Goal: Task Accomplishment & Management: Manage account settings

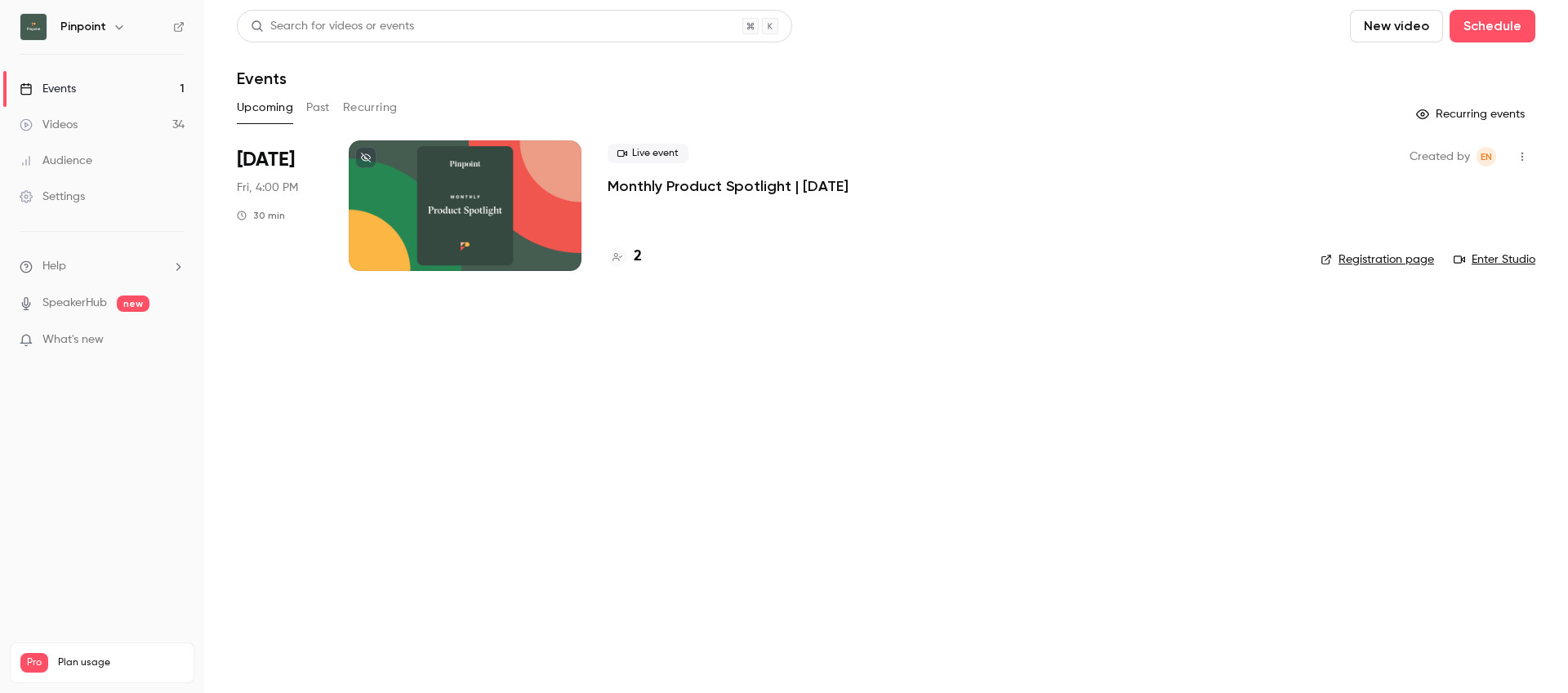
click at [68, 121] on div "Videos" at bounding box center [48, 124] width 58 height 16
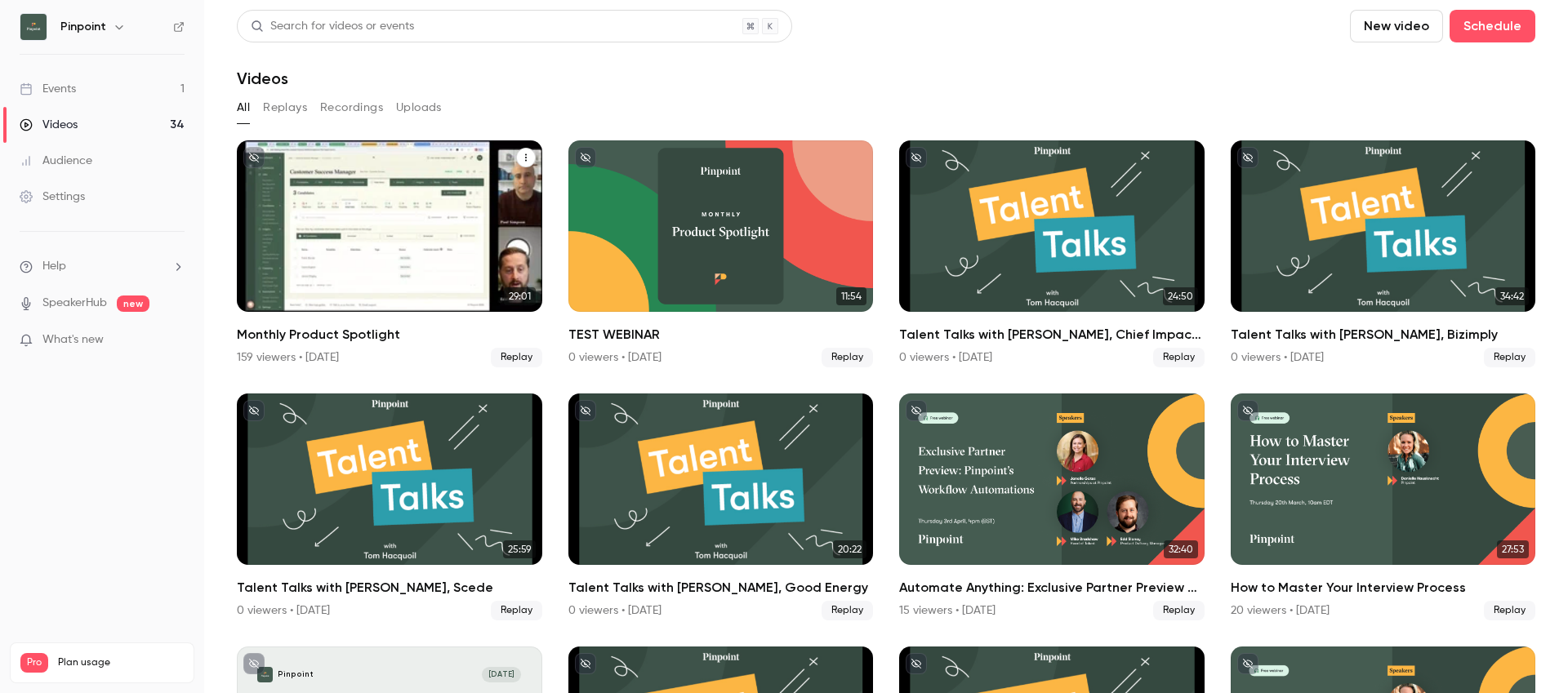
click at [334, 201] on div "Monthly Product Spotlight" at bounding box center [390, 226] width 305 height 172
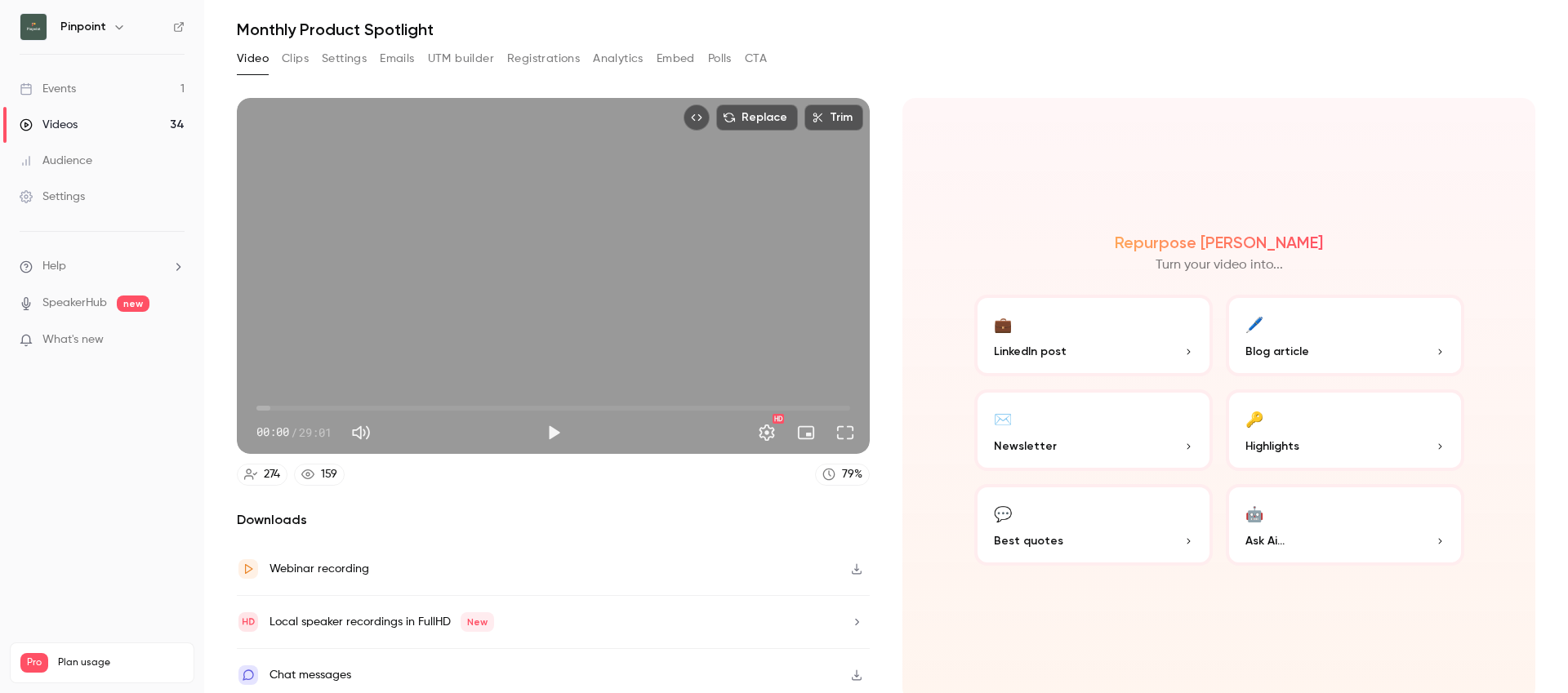
scroll to position [47, 0]
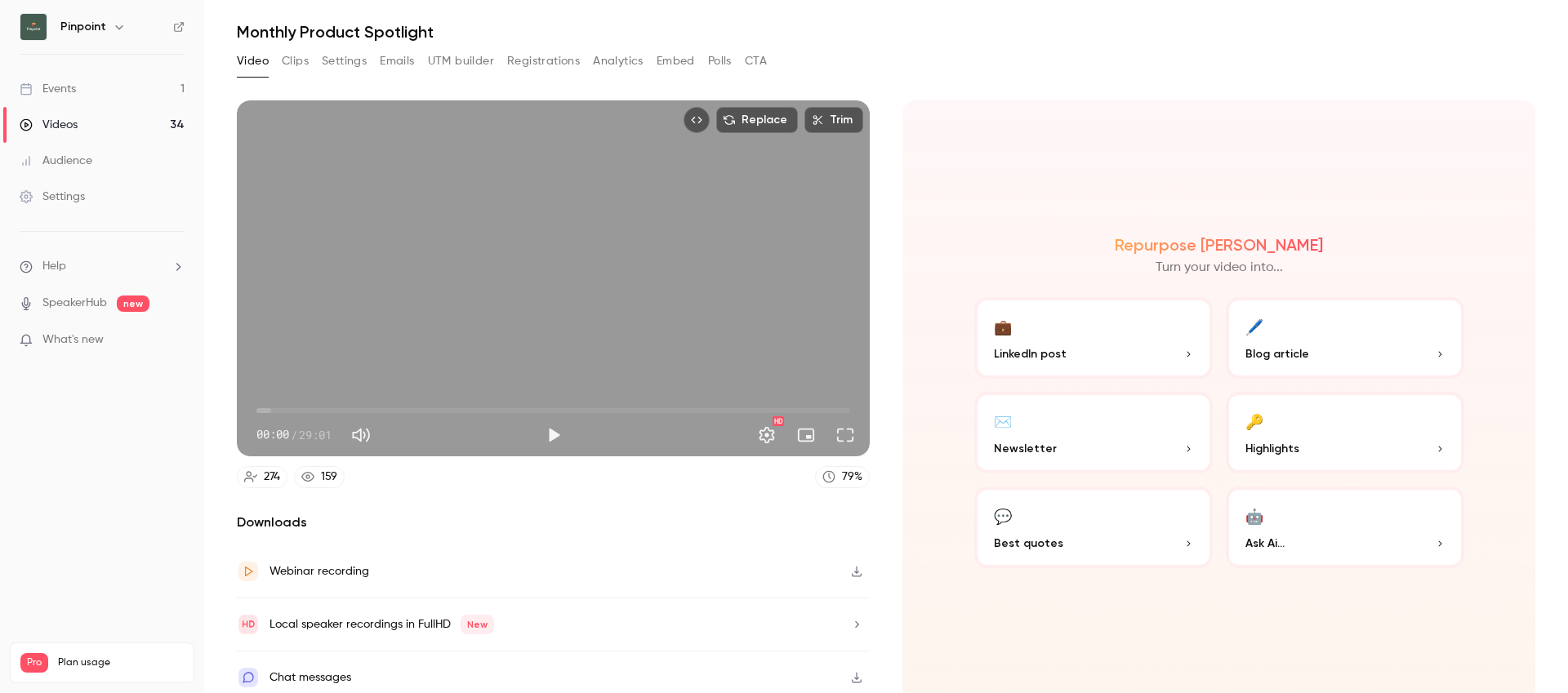
click at [341, 68] on button "Settings" at bounding box center [344, 60] width 45 height 26
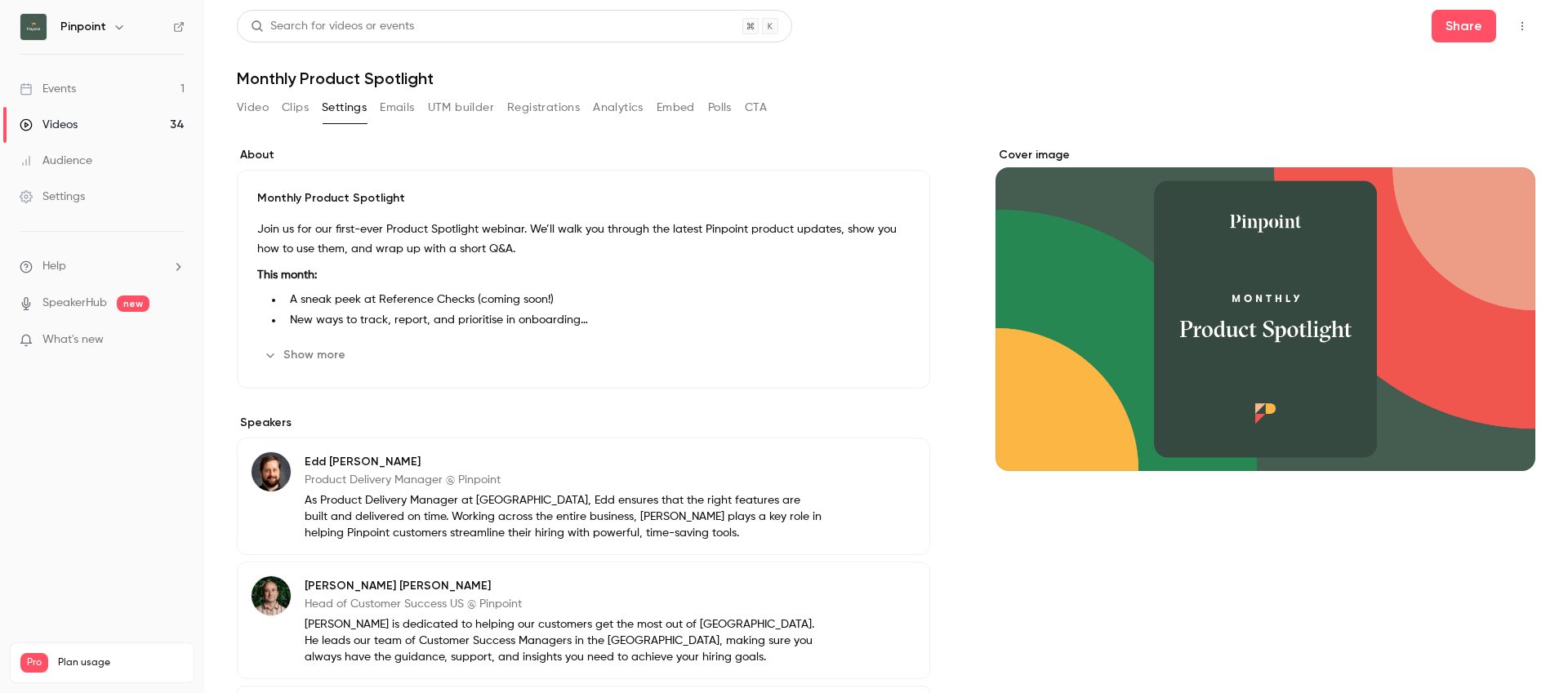
scroll to position [151, 0]
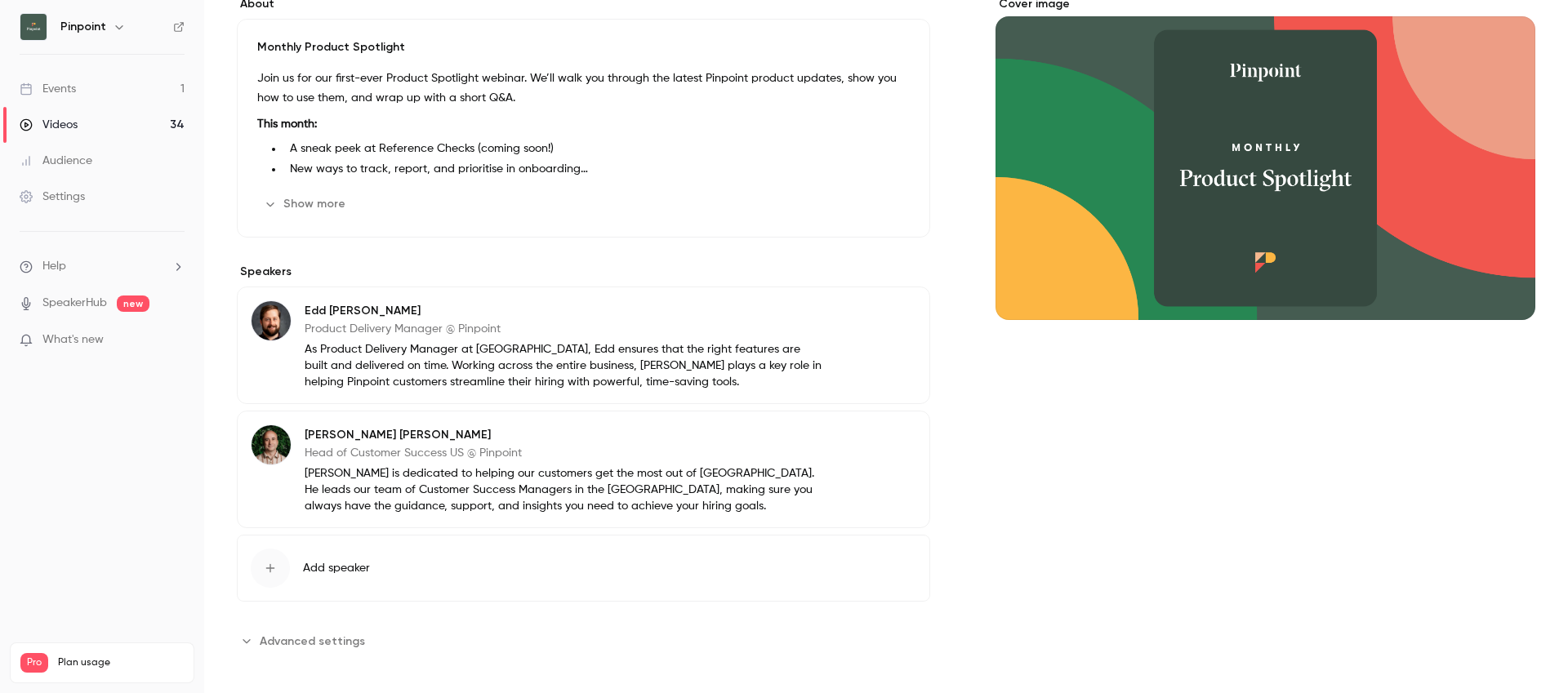
click at [334, 644] on span "Advanced settings" at bounding box center [313, 641] width 106 height 17
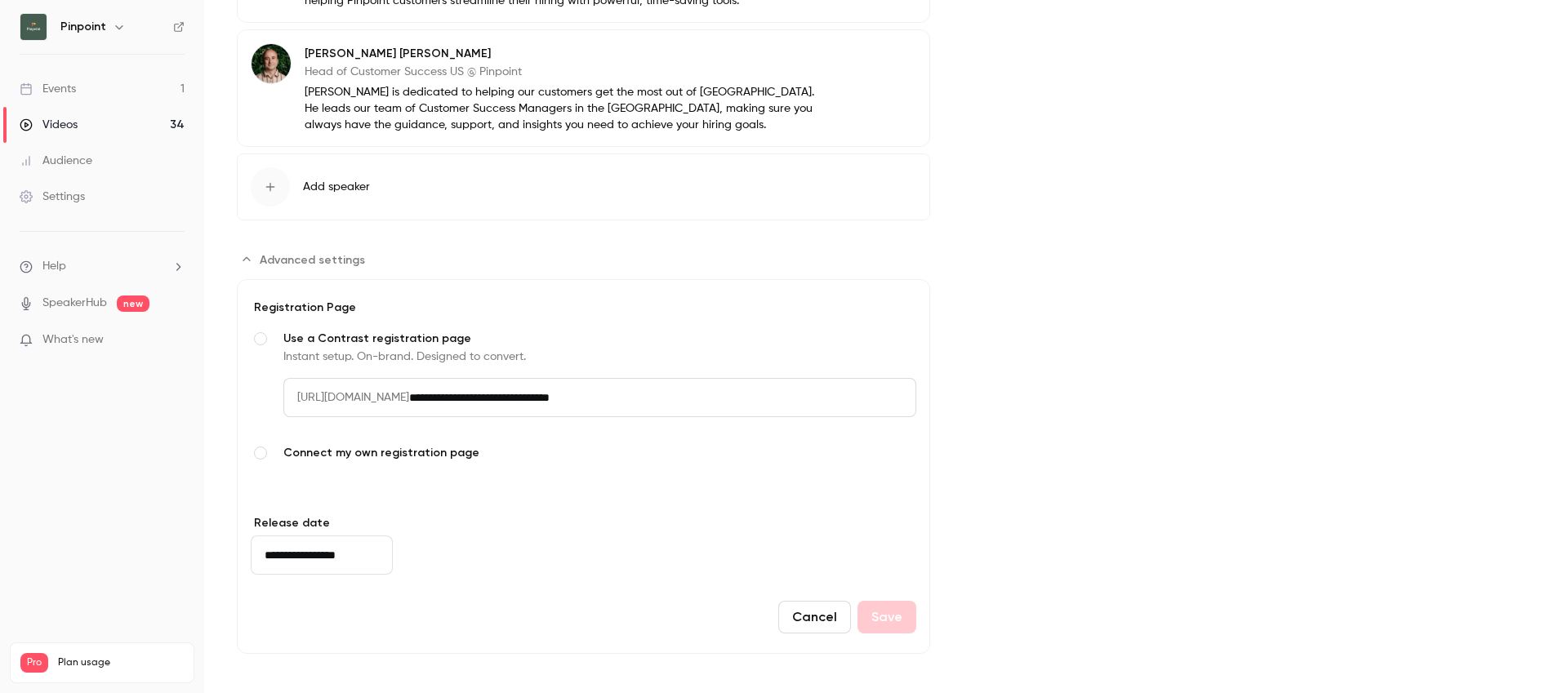
scroll to position [0, 0]
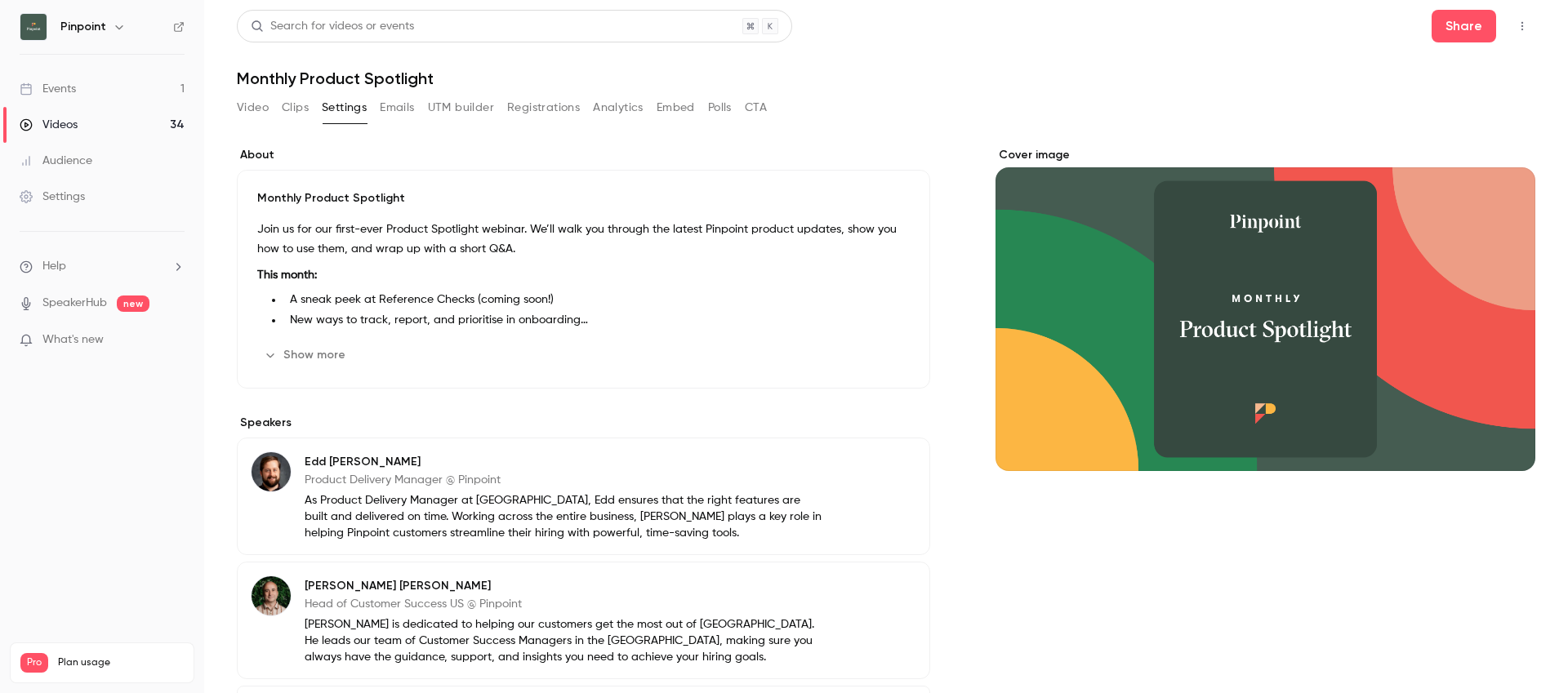
click at [80, 85] on link "Events 1" at bounding box center [102, 89] width 204 height 36
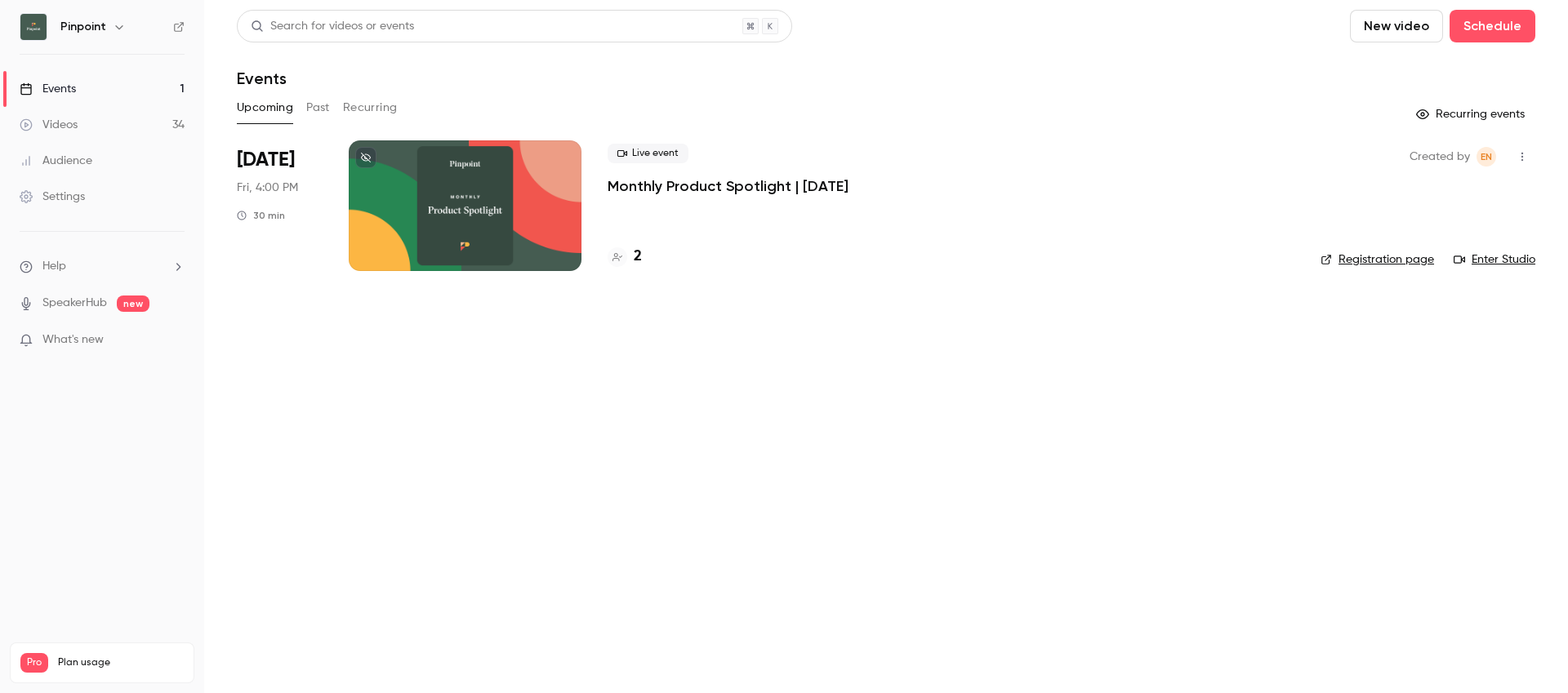
click at [533, 186] on div at bounding box center [465, 206] width 233 height 131
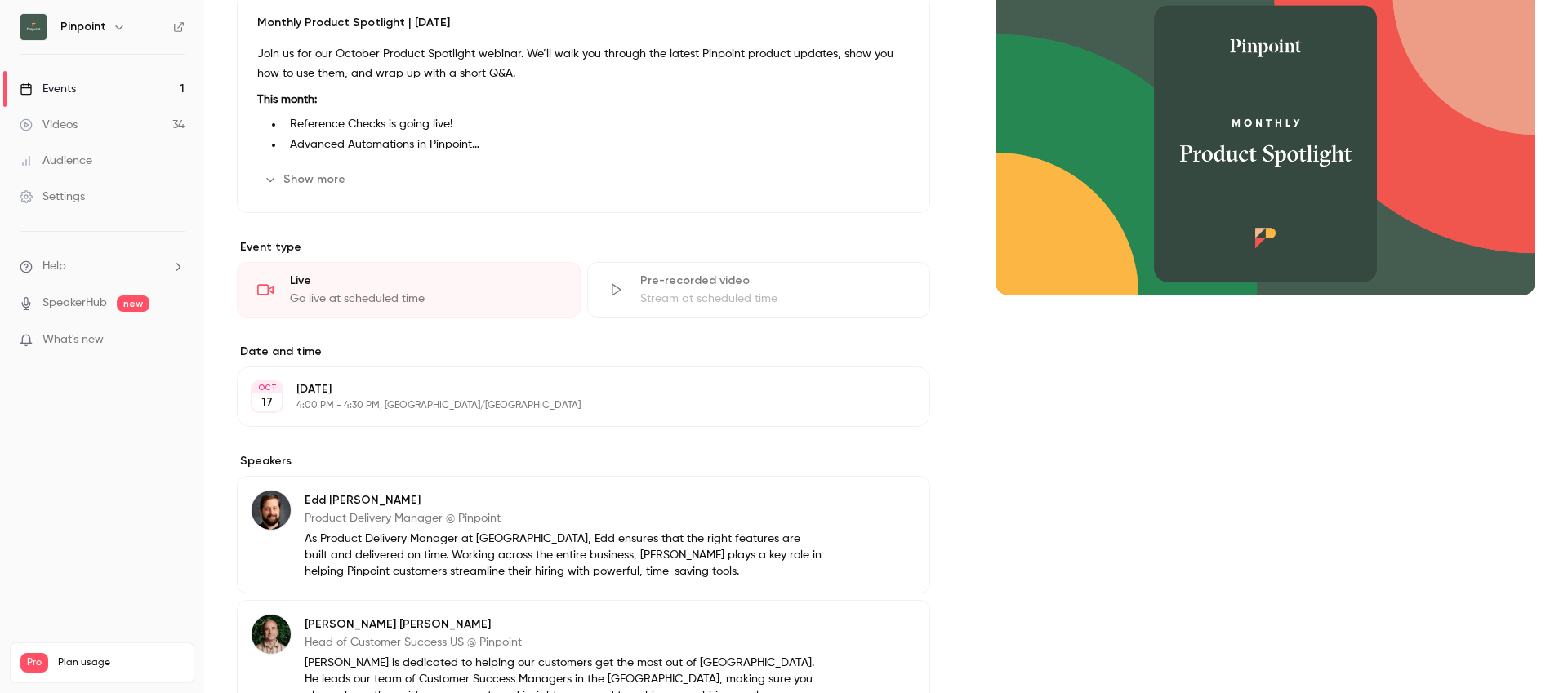
scroll to position [375, 0]
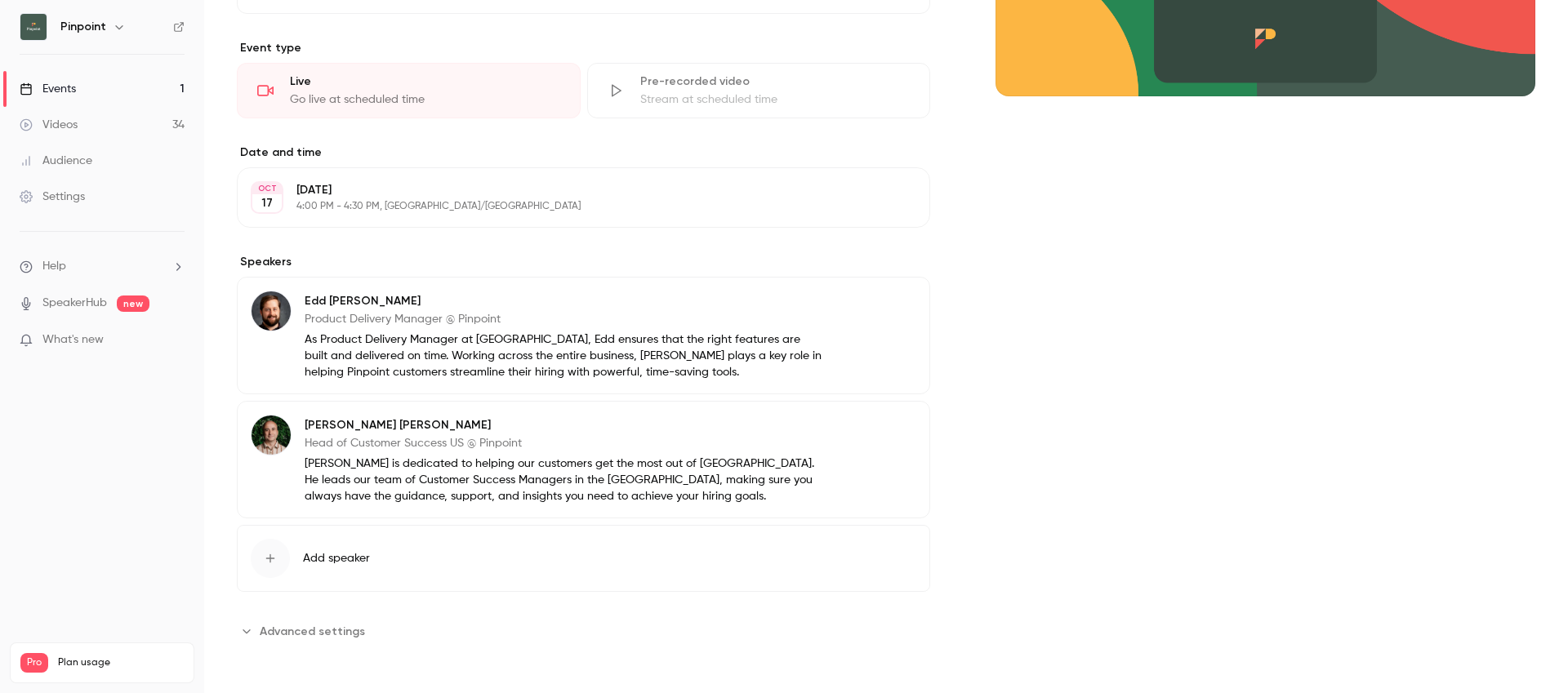
click at [348, 631] on span "Advanced settings" at bounding box center [313, 632] width 106 height 17
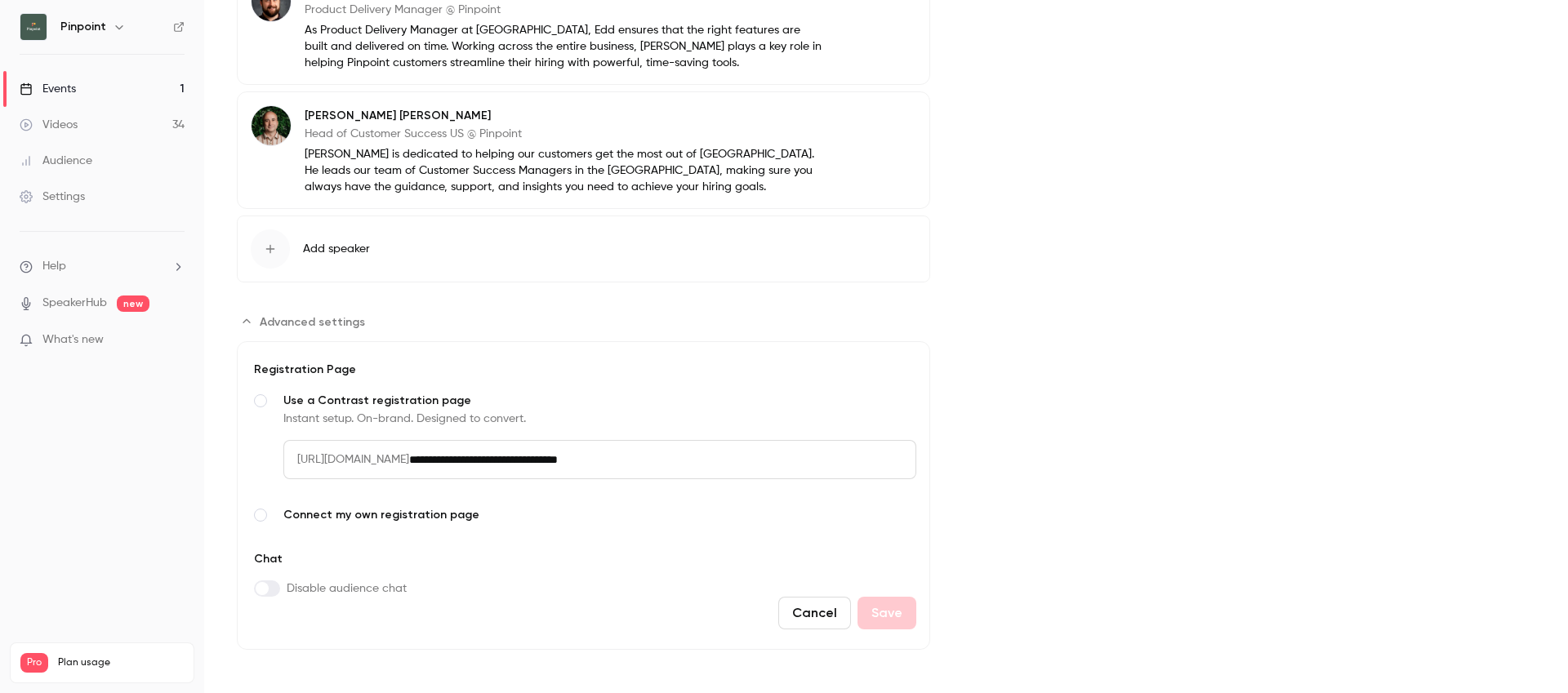
scroll to position [0, 0]
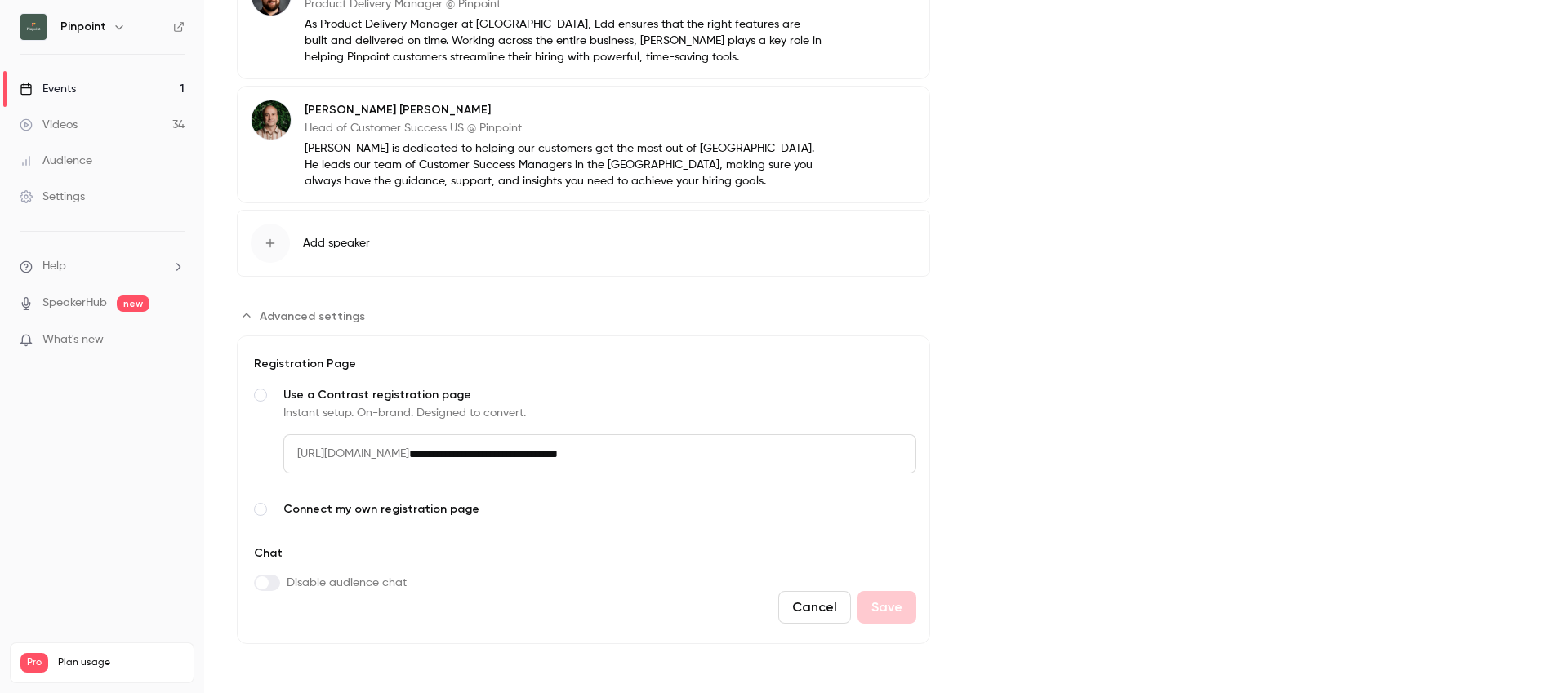
click at [357, 511] on span "Connect my own registration page" at bounding box center [599, 509] width 633 height 16
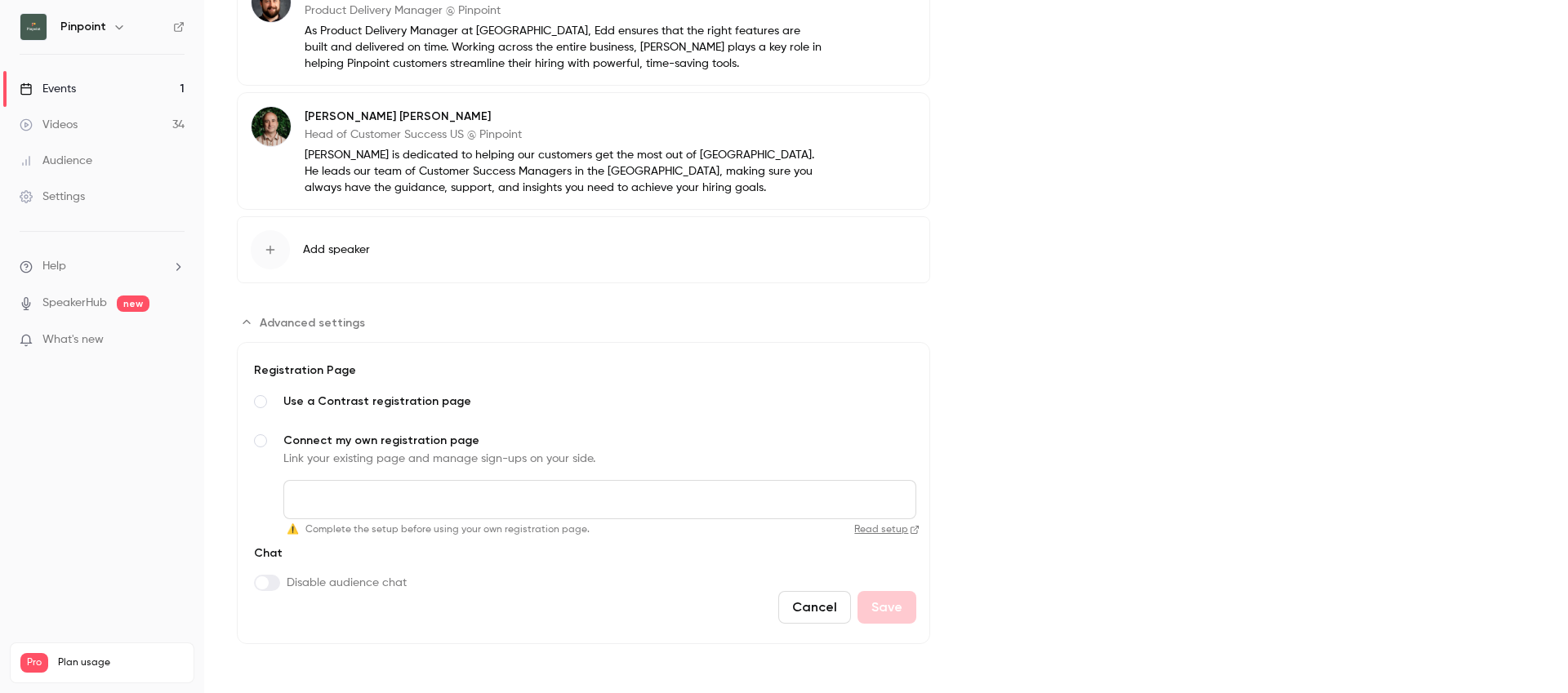
click at [364, 505] on input "Connect my own registration page Link your existing page and manage sign-ups on…" at bounding box center [599, 499] width 633 height 39
paste input "**********"
type input "**********"
click at [900, 605] on button "Save" at bounding box center [887, 608] width 59 height 33
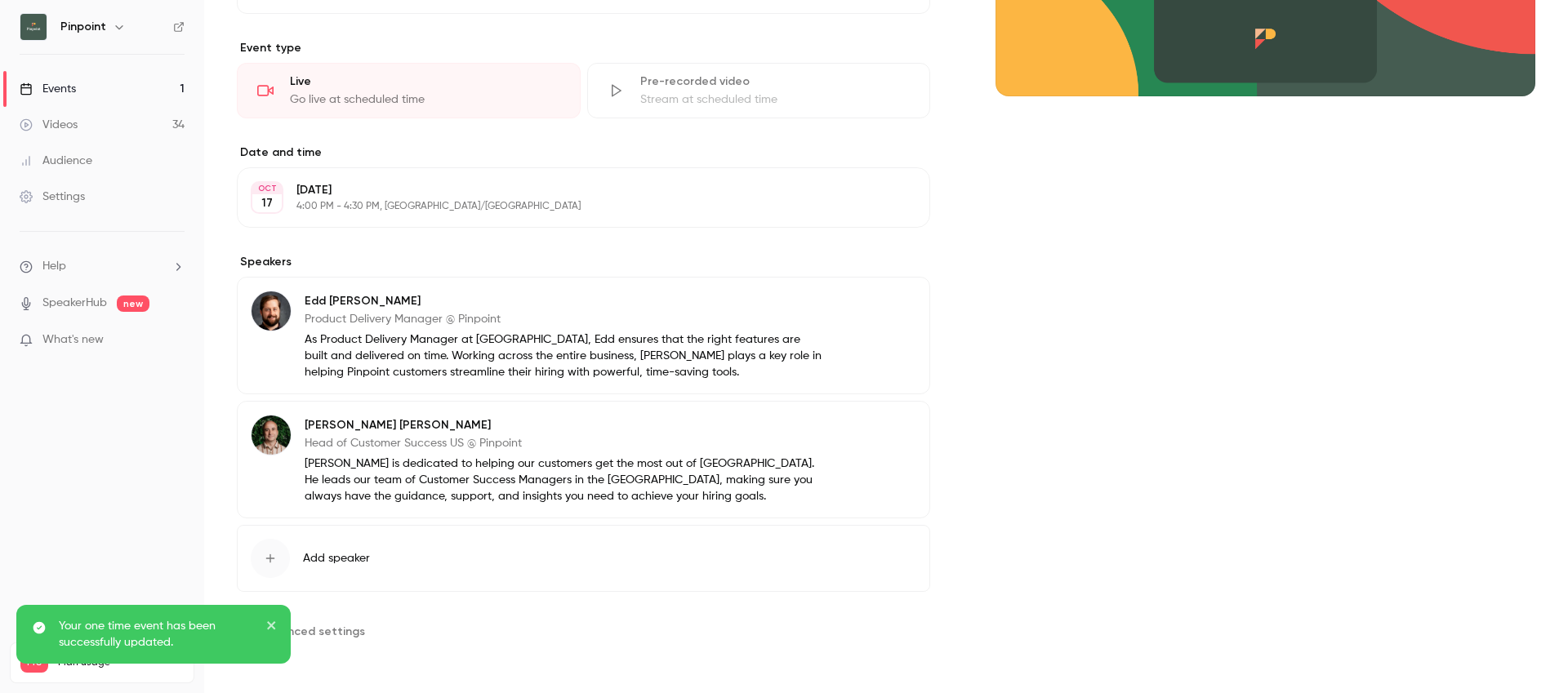
drag, startPoint x: 275, startPoint y: 618, endPoint x: 298, endPoint y: 622, distance: 23.3
click at [275, 617] on div "Your one time event has been successfully updated." at bounding box center [153, 634] width 274 height 59
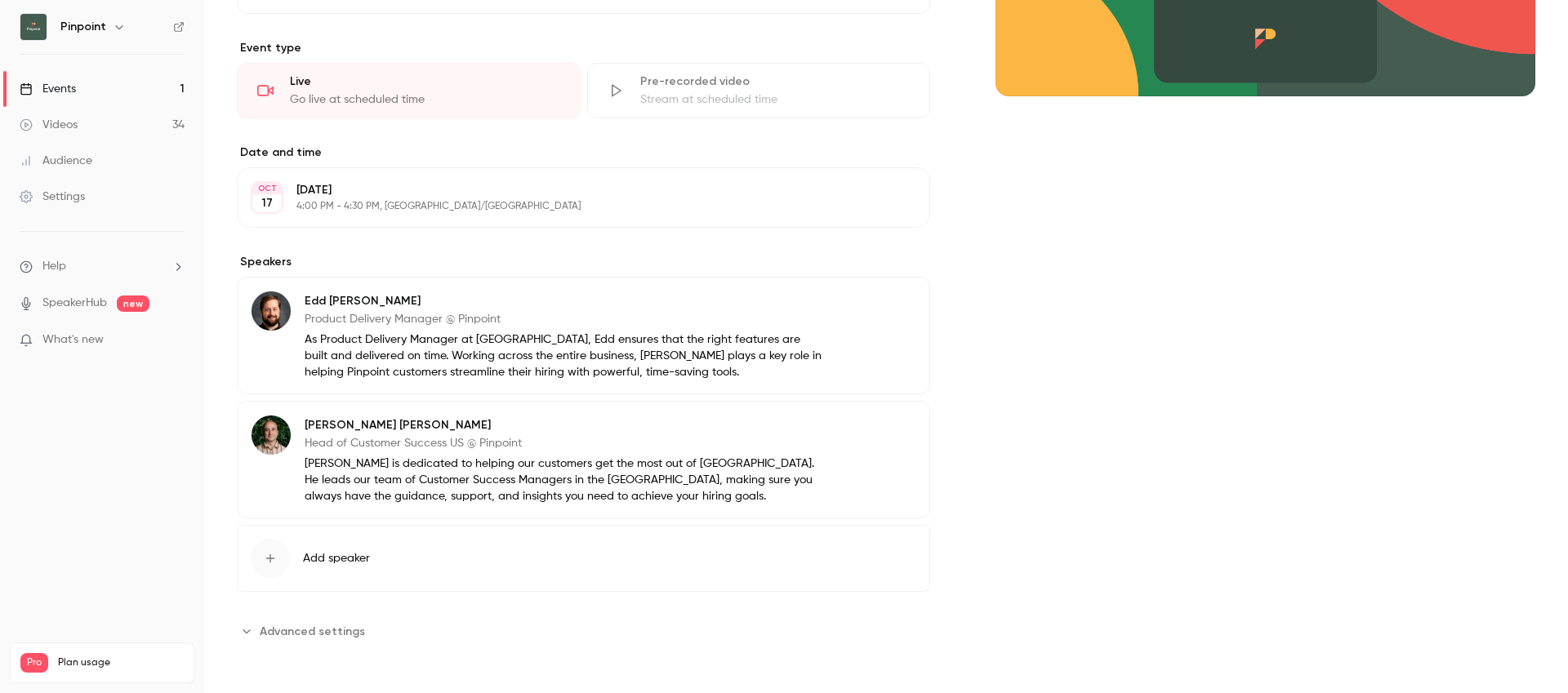
click at [353, 635] on span "Advanced settings" at bounding box center [313, 632] width 106 height 17
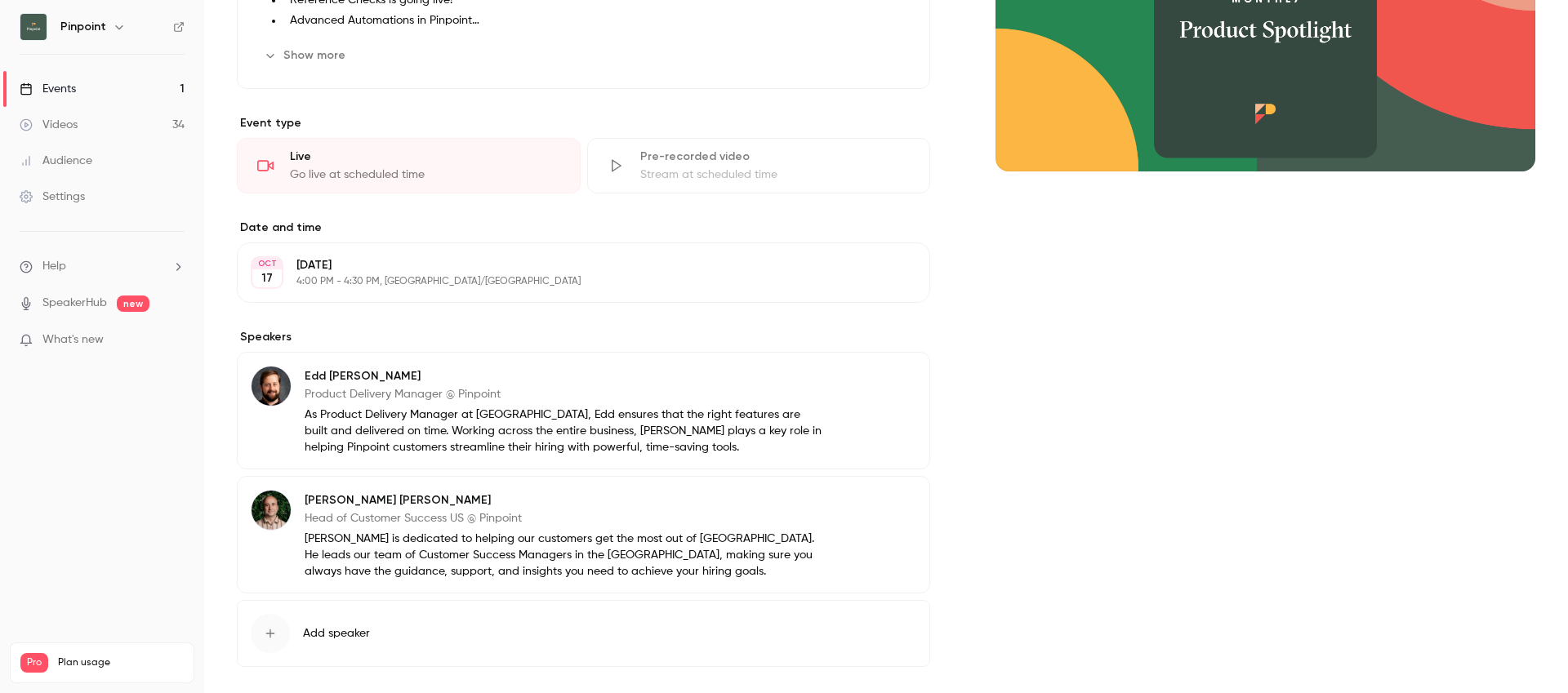
scroll to position [0, 0]
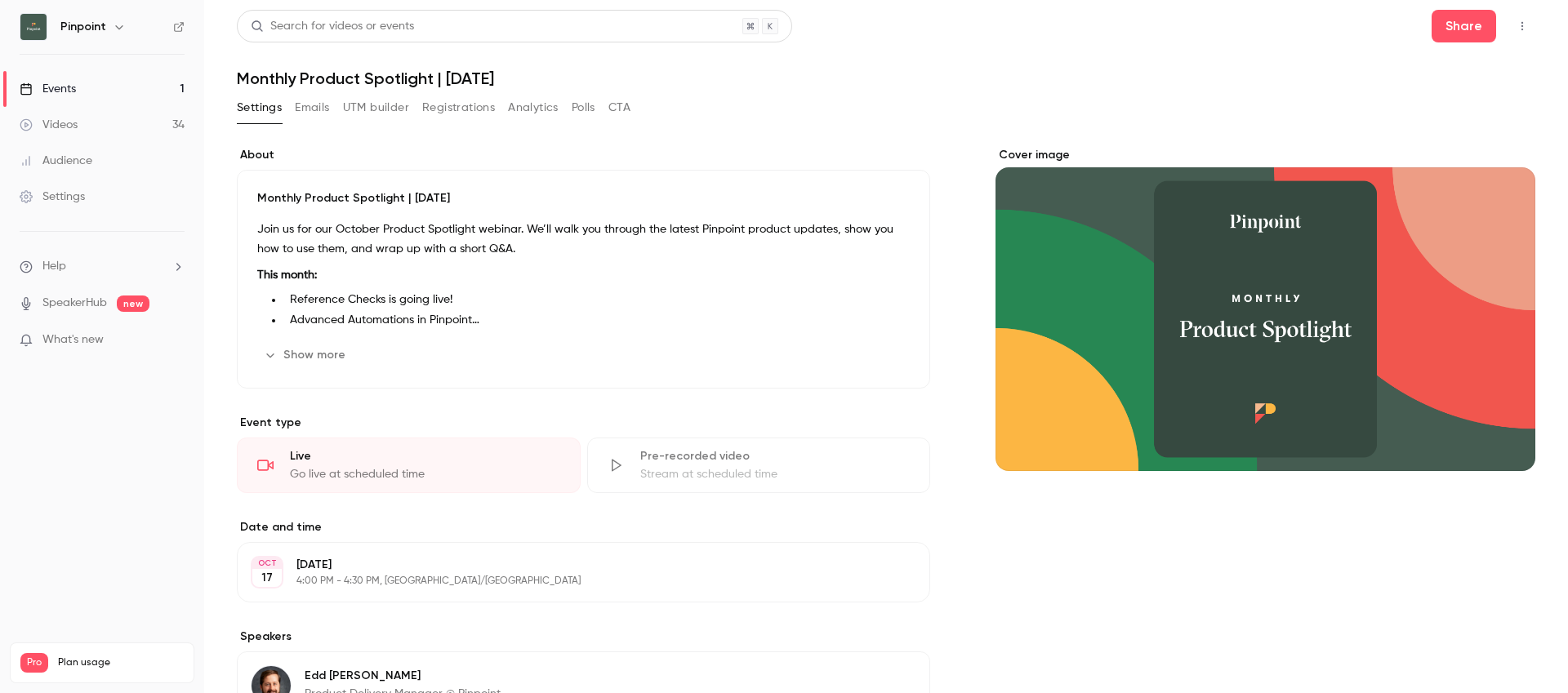
click at [472, 110] on button "Registrations" at bounding box center [458, 107] width 73 height 26
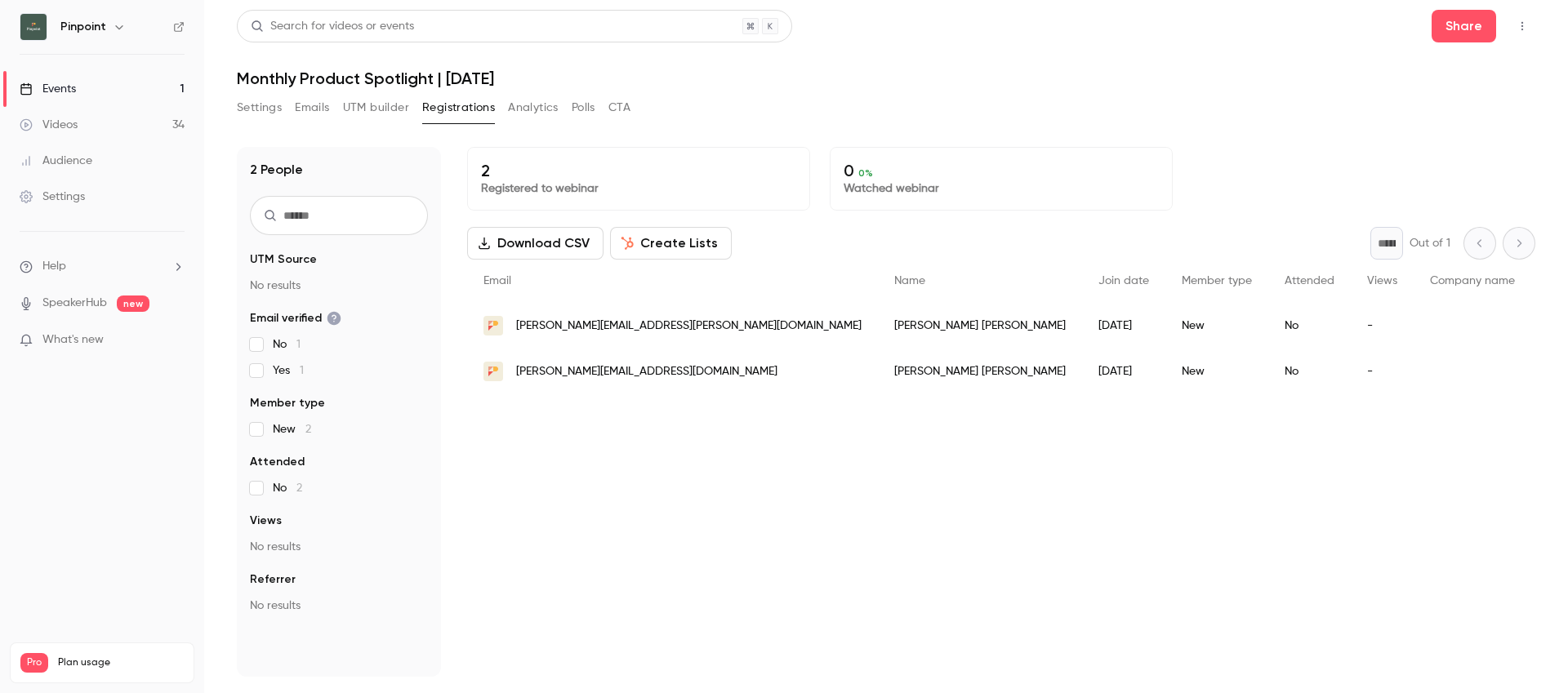
click at [79, 122] on link "Videos 34" at bounding box center [102, 125] width 204 height 36
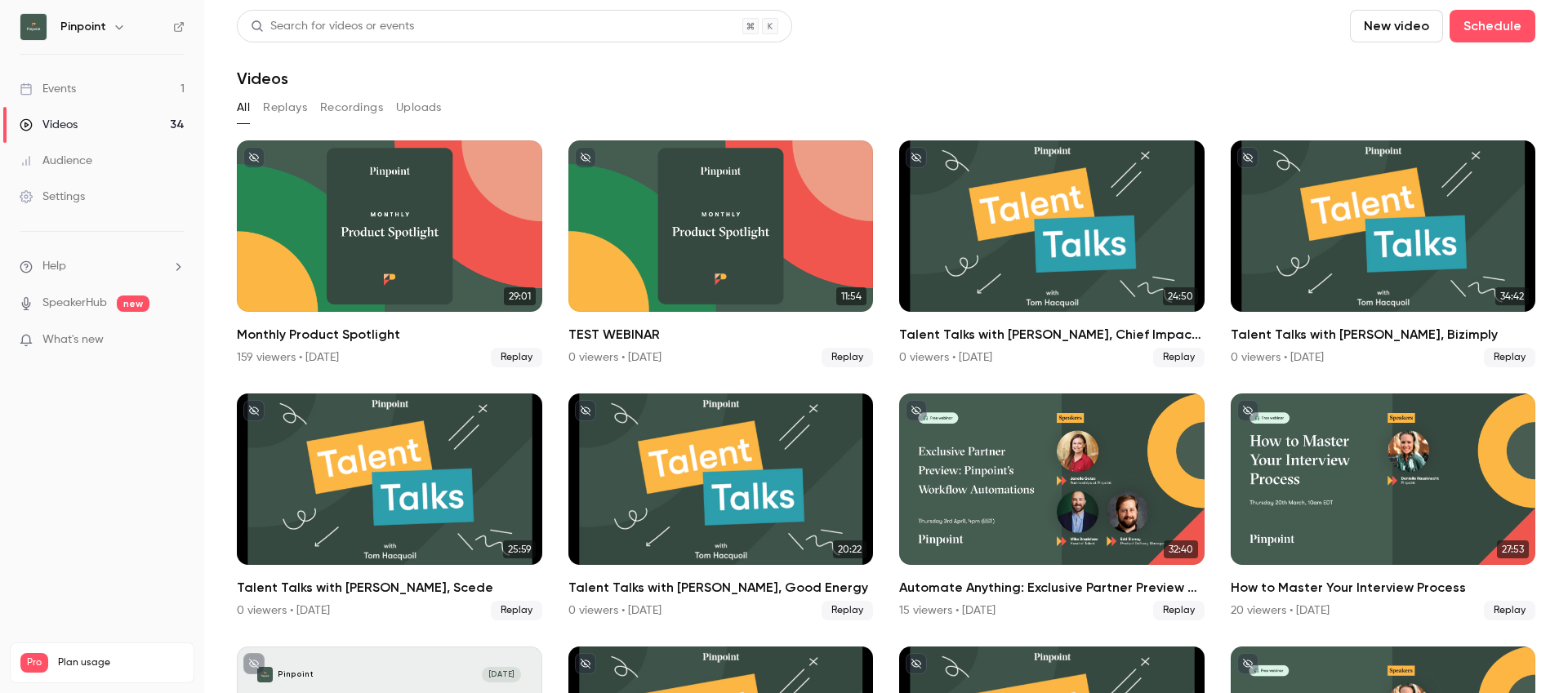
click at [65, 88] on div "Events" at bounding box center [47, 88] width 56 height 16
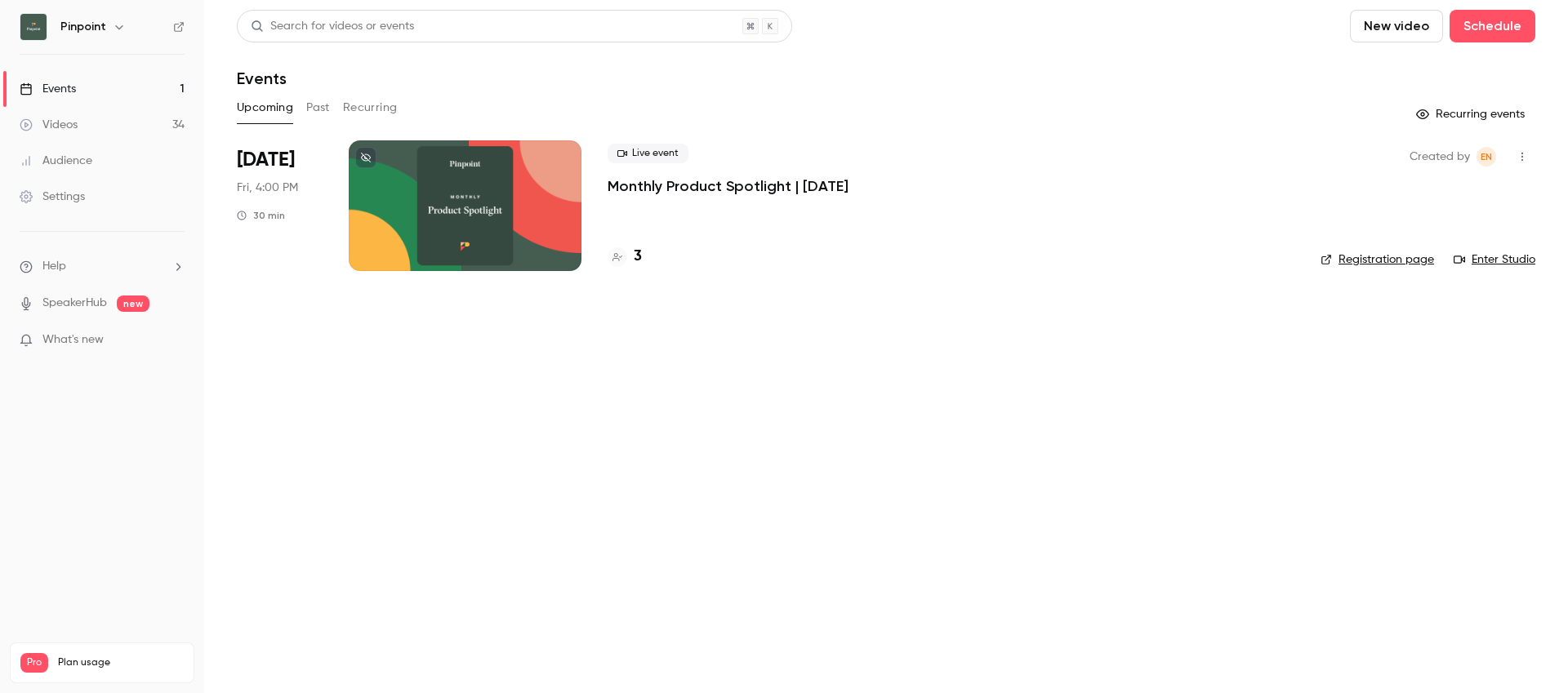
click at [431, 190] on div at bounding box center [465, 206] width 233 height 131
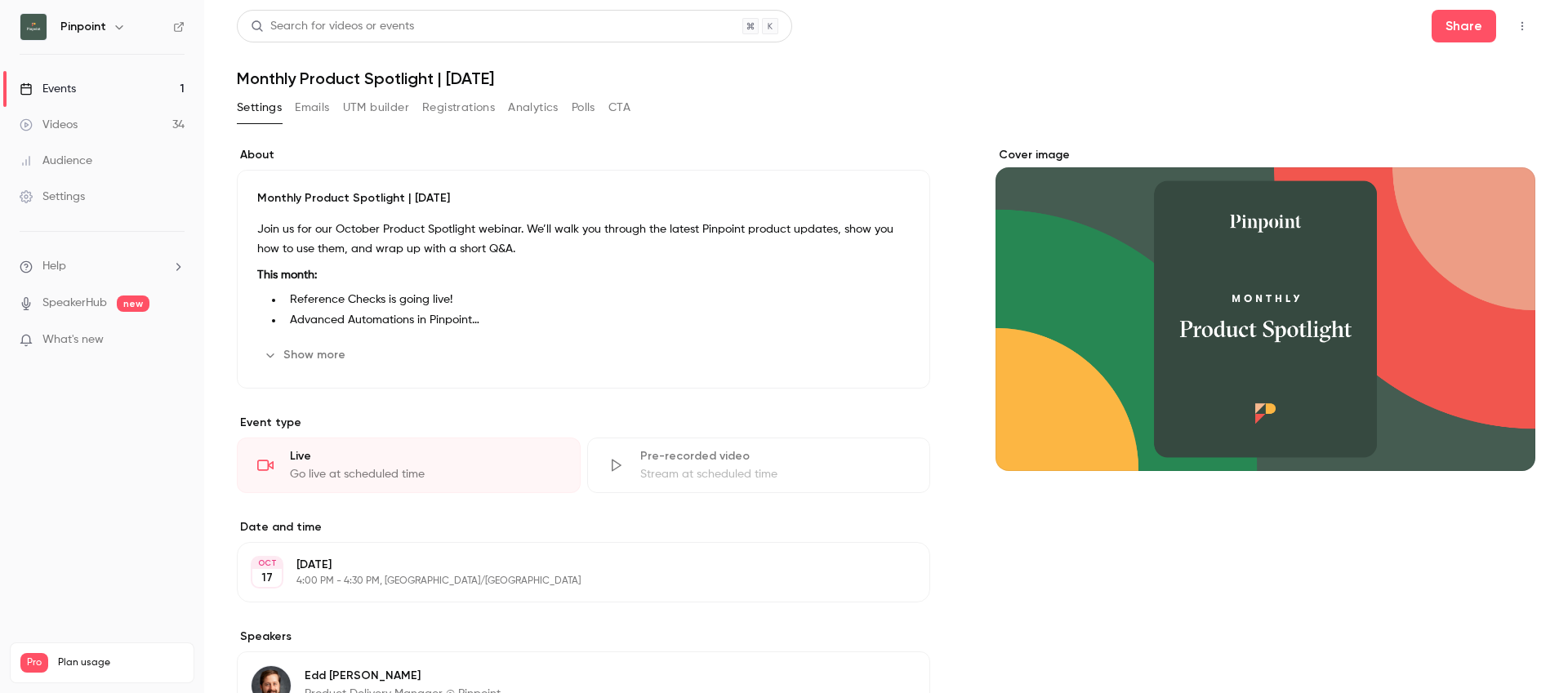
click at [454, 112] on button "Registrations" at bounding box center [458, 107] width 73 height 26
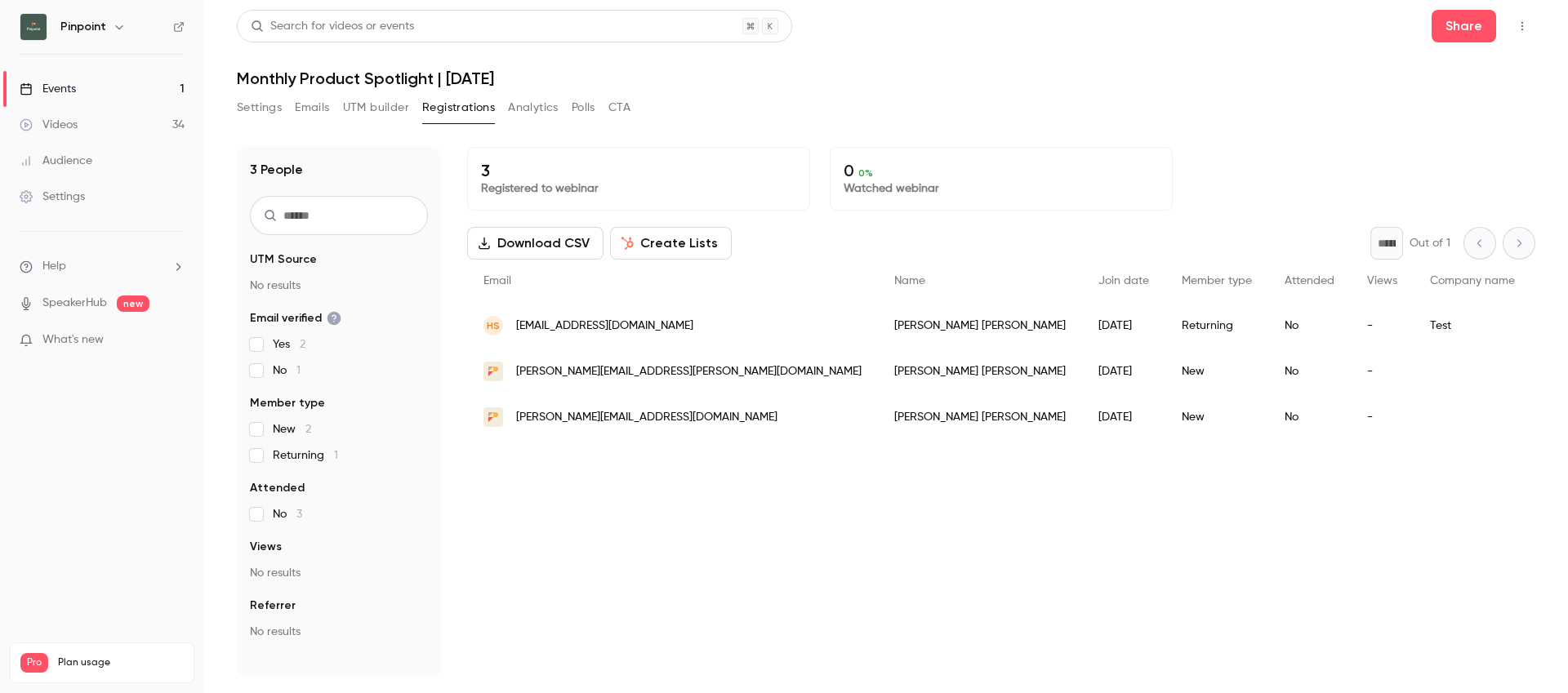
click at [655, 680] on main "Search for videos or events Share Monthly Product Spotlight | [DATE] Settings E…" at bounding box center [886, 346] width 1364 height 693
click at [74, 91] on div "Events" at bounding box center [47, 88] width 56 height 16
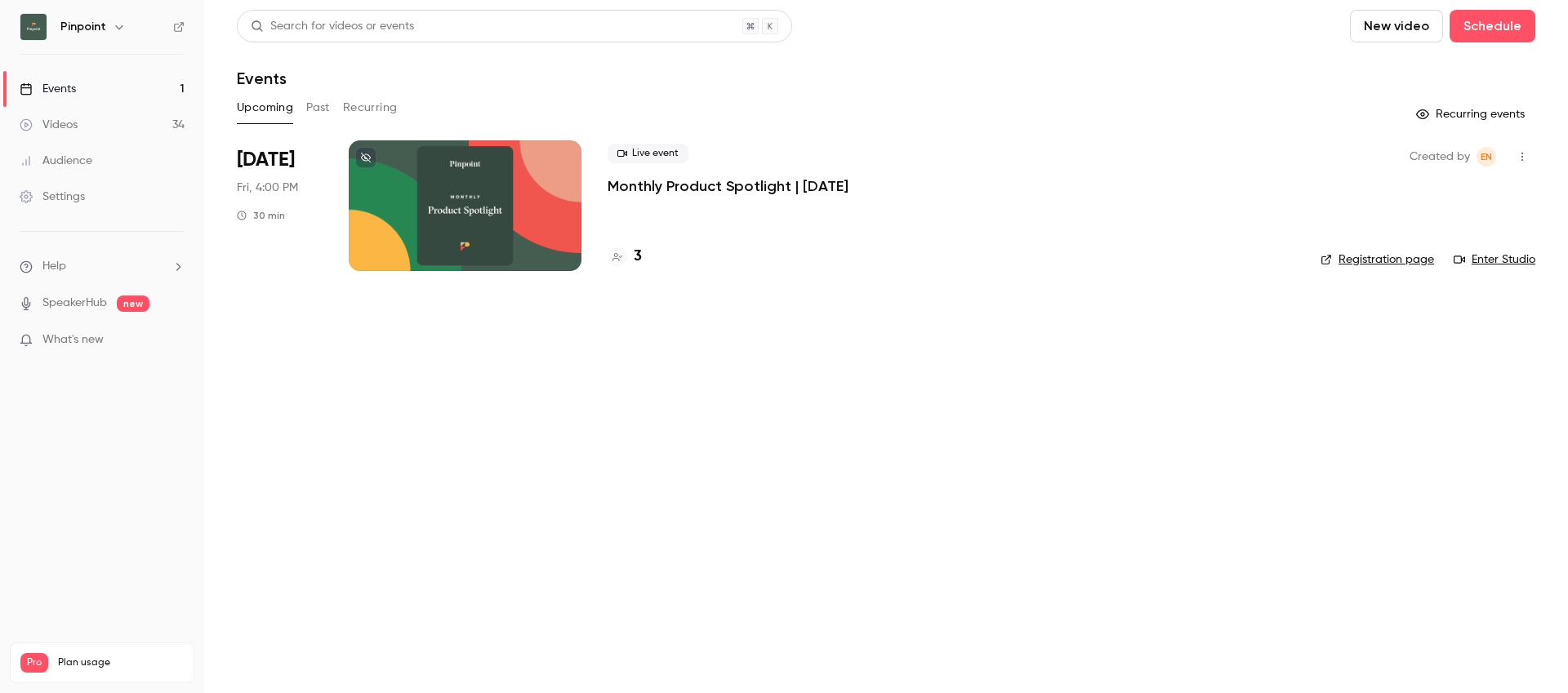
click at [70, 135] on link "Videos 34" at bounding box center [102, 125] width 204 height 36
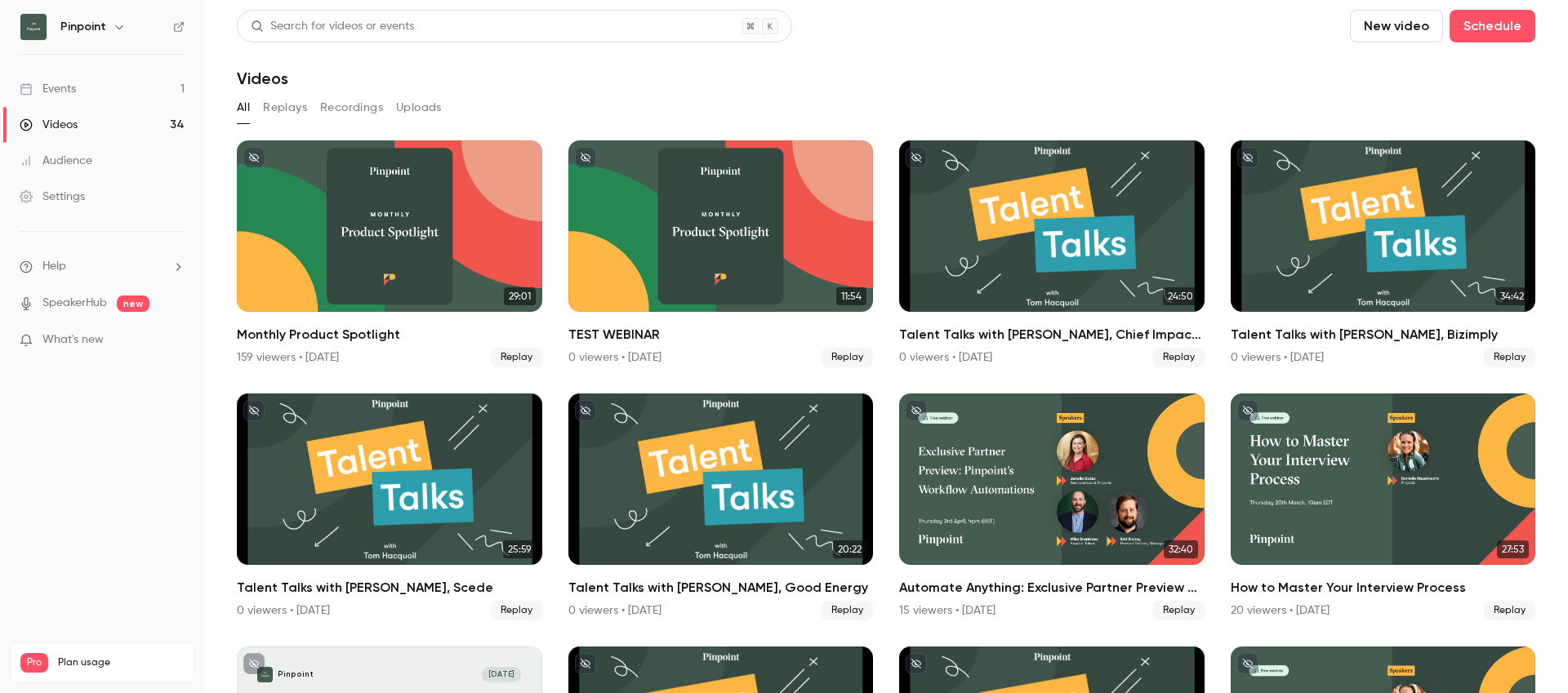
click at [45, 80] on div "Events" at bounding box center [47, 88] width 56 height 16
